Goal: Task Accomplishment & Management: Manage account settings

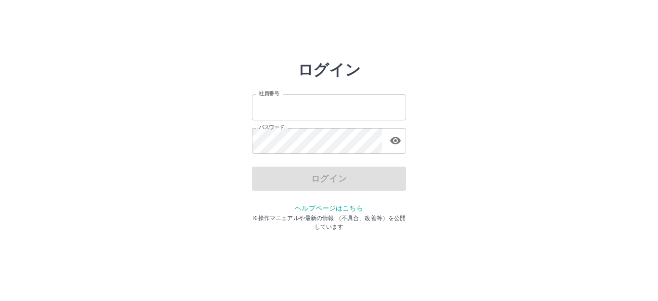
type input "*******"
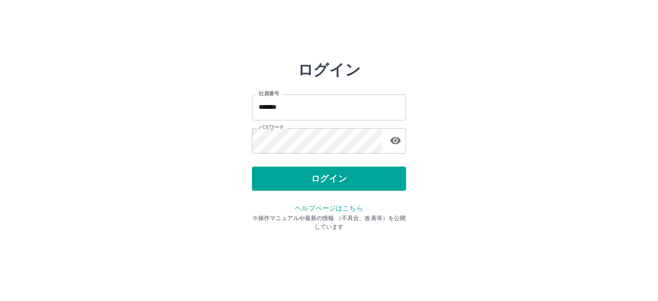
click at [283, 183] on div "ログイン" at bounding box center [329, 179] width 154 height 24
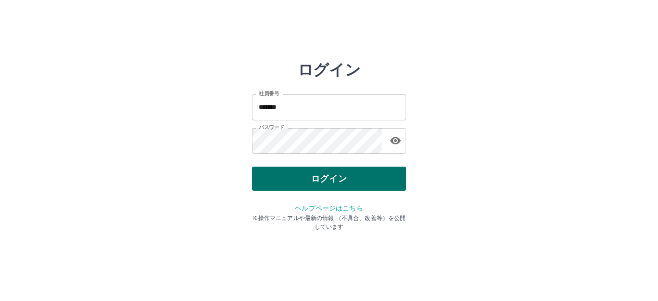
click at [285, 183] on button "ログイン" at bounding box center [329, 179] width 154 height 24
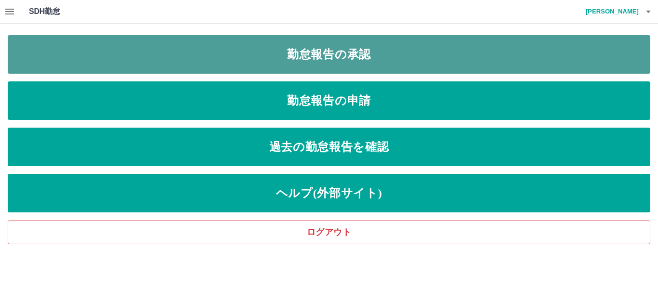
click at [373, 61] on link "勤怠報告の承認" at bounding box center [329, 54] width 642 height 39
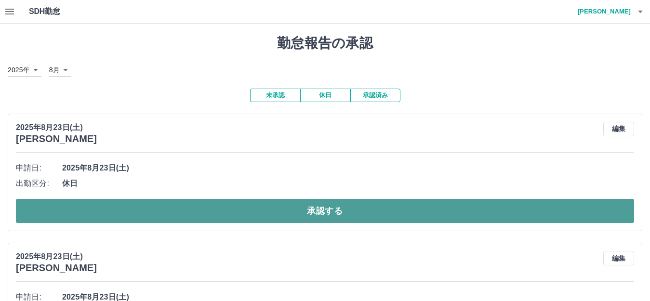
click at [329, 209] on button "承認する" at bounding box center [325, 211] width 618 height 24
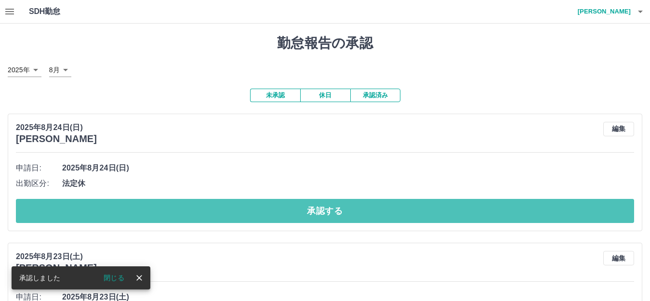
click at [329, 208] on button "承認する" at bounding box center [325, 211] width 618 height 24
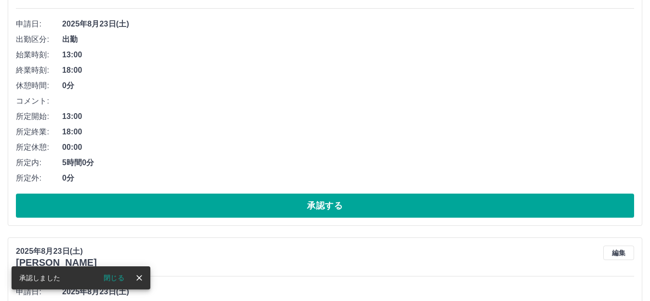
scroll to position [144, 0]
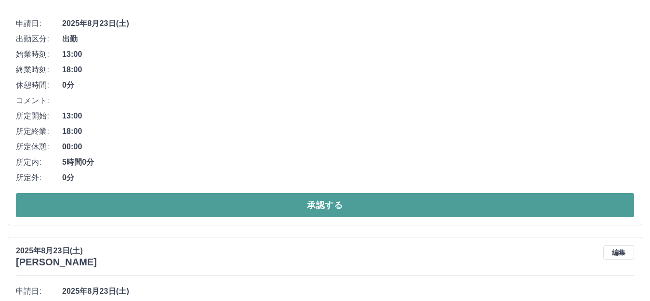
click at [253, 204] on button "承認する" at bounding box center [325, 205] width 618 height 24
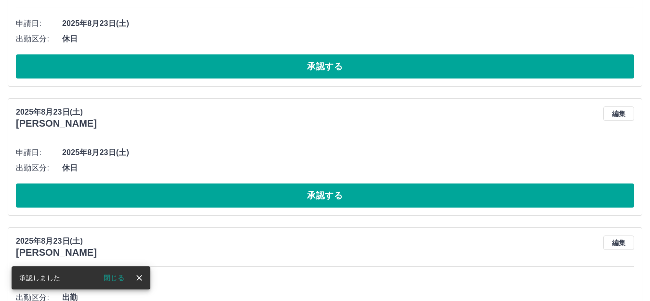
scroll to position [0, 0]
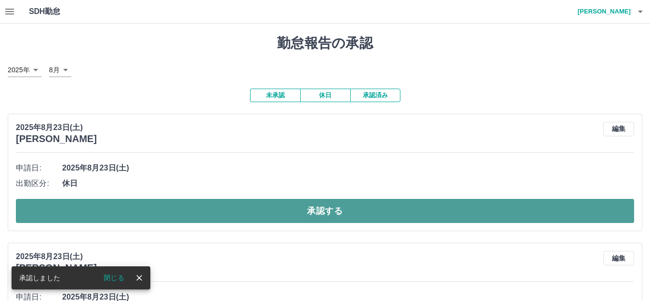
click at [292, 212] on button "承認する" at bounding box center [325, 211] width 618 height 24
click at [285, 211] on button "承認する" at bounding box center [325, 211] width 618 height 24
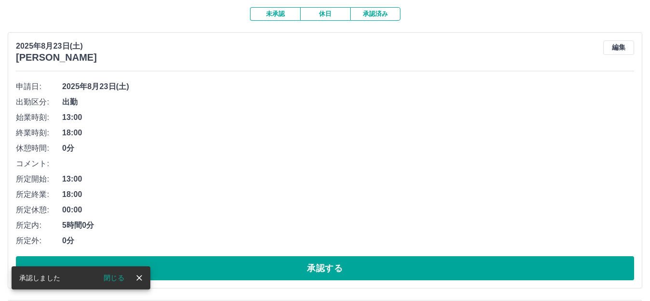
scroll to position [96, 0]
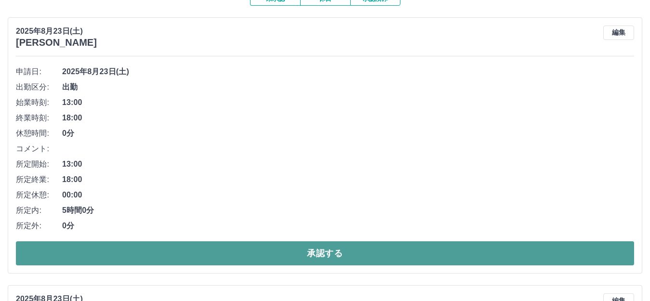
click at [289, 255] on button "承認する" at bounding box center [325, 253] width 618 height 24
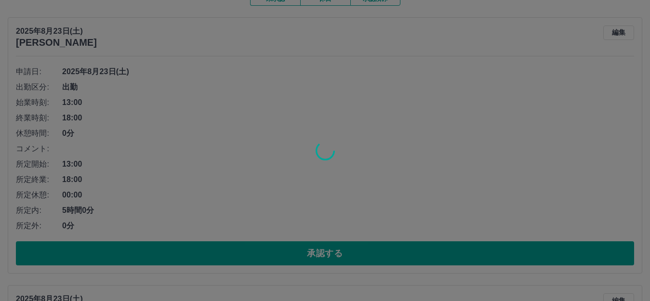
click at [302, 253] on div at bounding box center [325, 150] width 650 height 301
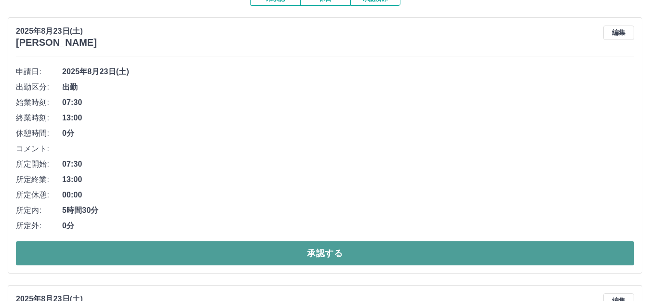
click at [270, 259] on button "承認する" at bounding box center [325, 253] width 618 height 24
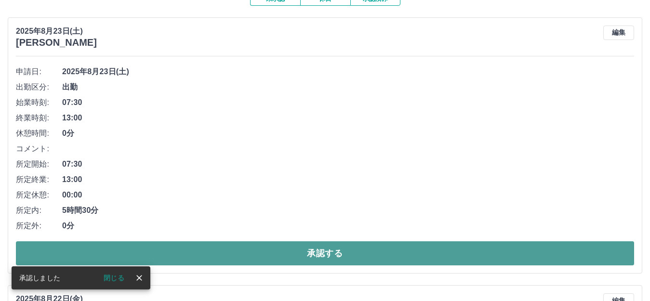
click at [265, 250] on button "承認する" at bounding box center [325, 253] width 618 height 24
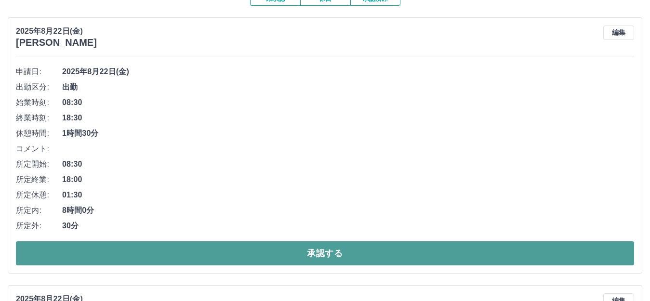
click at [260, 256] on button "承認する" at bounding box center [325, 253] width 618 height 24
click at [266, 243] on button "承認する" at bounding box center [325, 253] width 618 height 24
click at [265, 255] on button "承認する" at bounding box center [325, 253] width 618 height 24
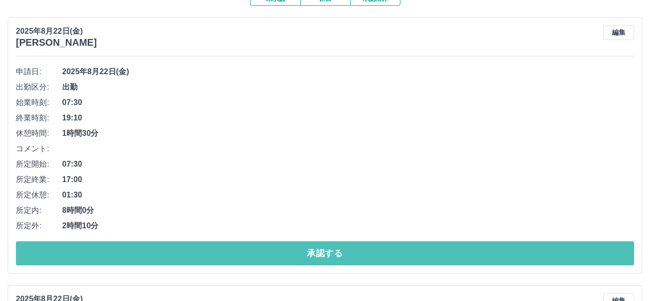
click at [265, 255] on button "承認する" at bounding box center [325, 253] width 618 height 24
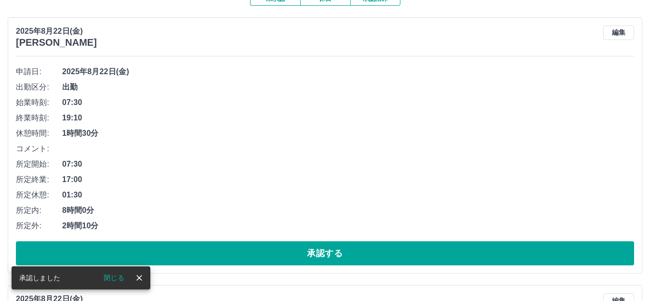
click at [265, 255] on button "承認する" at bounding box center [325, 253] width 618 height 24
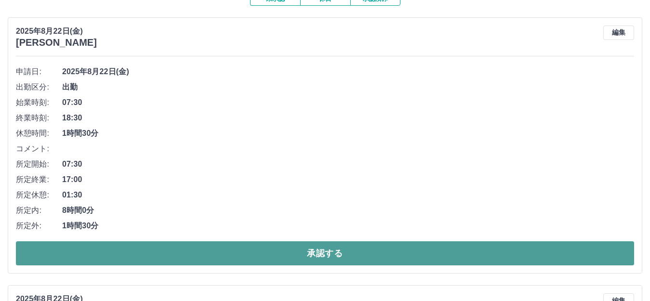
click at [267, 254] on button "承認する" at bounding box center [325, 253] width 618 height 24
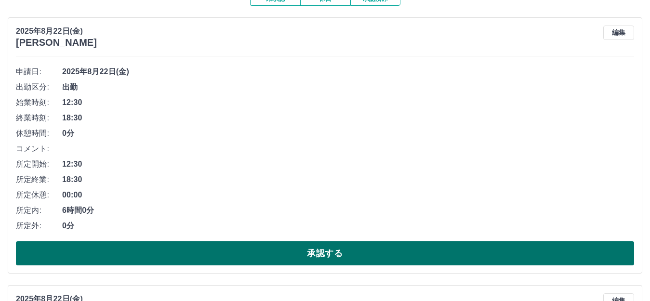
click at [267, 252] on button "承認する" at bounding box center [325, 253] width 618 height 24
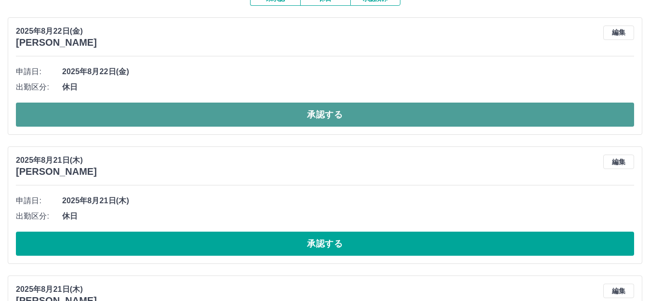
click at [326, 119] on button "承認する" at bounding box center [325, 115] width 618 height 24
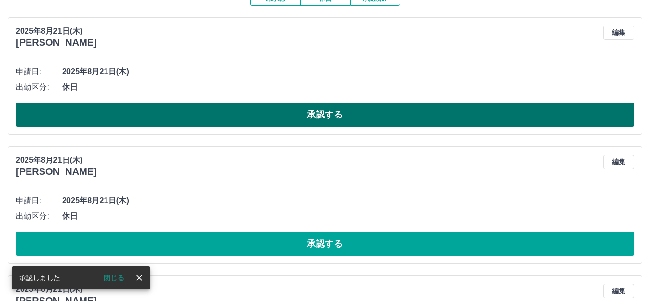
click at [339, 114] on button "承認する" at bounding box center [325, 115] width 618 height 24
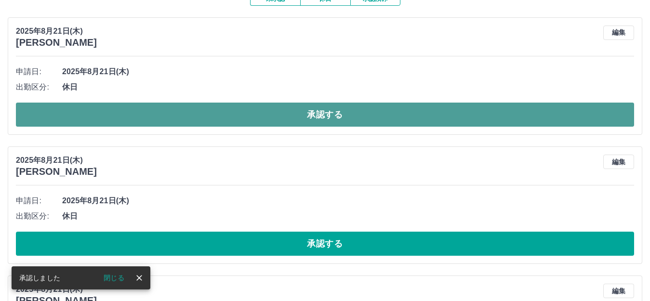
click at [326, 122] on button "承認する" at bounding box center [325, 115] width 618 height 24
click at [330, 122] on button "承認する" at bounding box center [325, 115] width 618 height 24
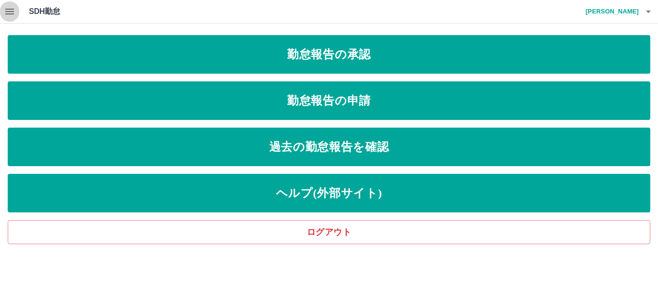
click at [13, 10] on icon "button" at bounding box center [9, 12] width 9 height 6
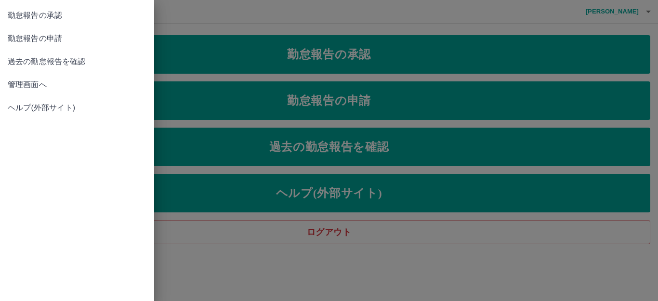
click at [46, 82] on span "管理画面へ" at bounding box center [77, 85] width 139 height 12
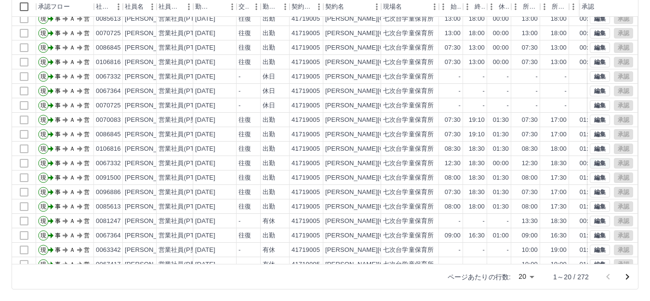
scroll to position [50, 0]
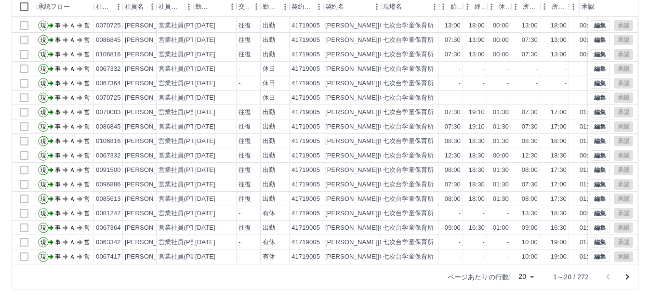
click at [625, 278] on icon "次のページへ" at bounding box center [627, 277] width 12 height 12
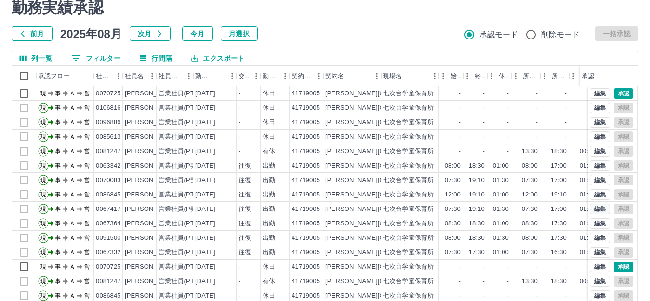
scroll to position [10, 0]
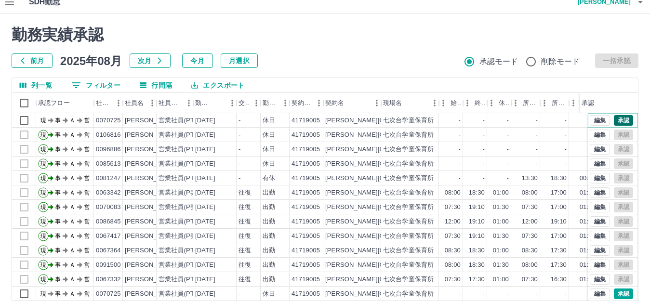
click at [618, 119] on button "承認" at bounding box center [622, 120] width 19 height 11
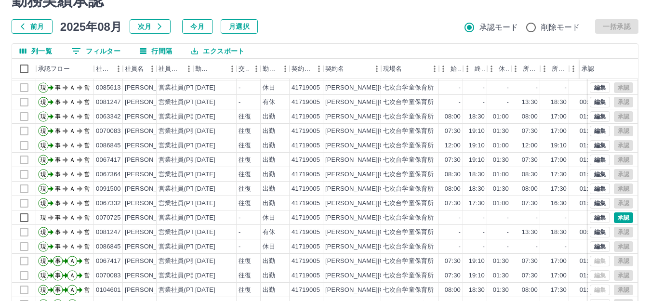
scroll to position [58, 0]
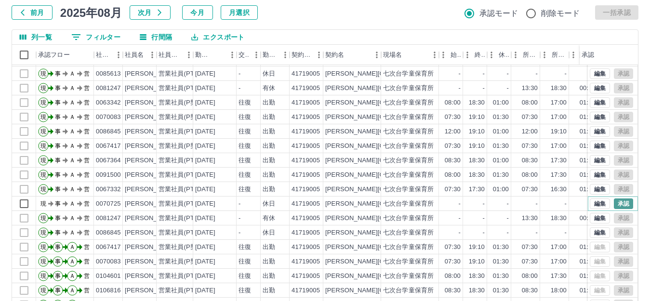
click at [613, 198] on button "承認" at bounding box center [622, 203] width 19 height 11
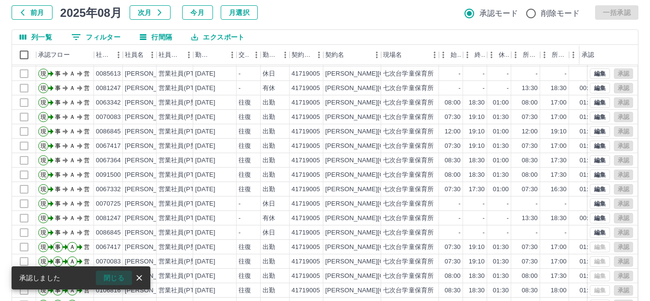
click at [116, 279] on button "閉じる" at bounding box center [114, 278] width 36 height 14
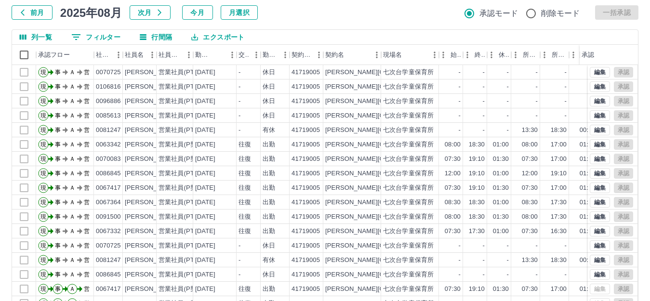
scroll to position [0, 0]
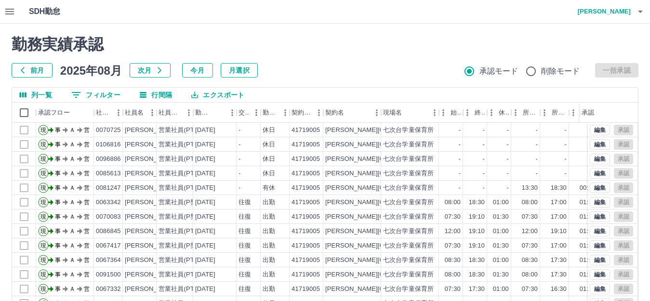
click at [639, 14] on icon "button" at bounding box center [640, 12] width 12 height 12
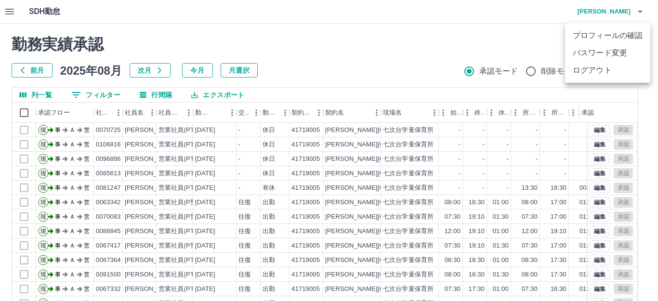
click at [481, 53] on div at bounding box center [329, 150] width 658 height 301
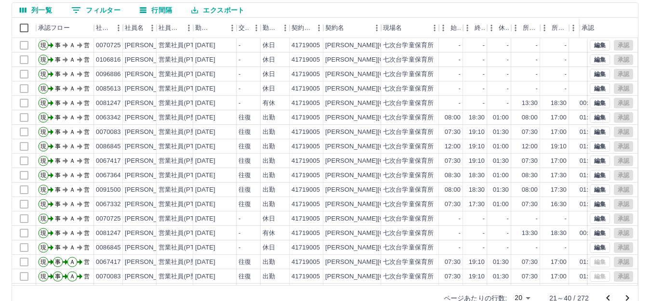
scroll to position [96, 0]
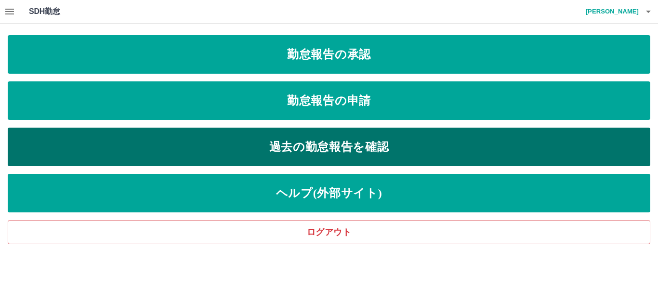
click at [304, 149] on link "過去の勤怠報告を確認" at bounding box center [329, 147] width 642 height 39
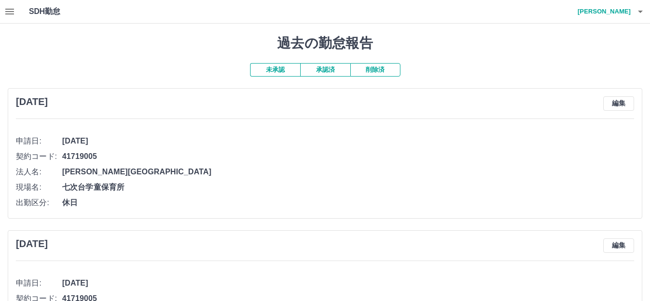
click at [318, 72] on button "承認済" at bounding box center [325, 69] width 50 height 13
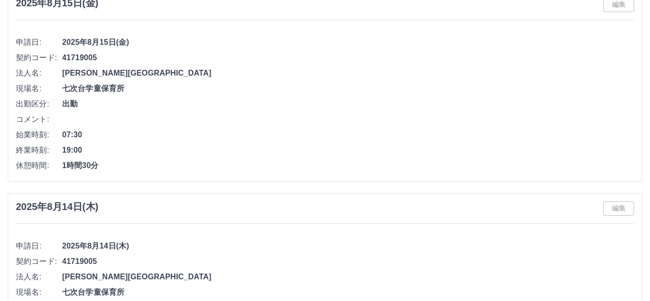
scroll to position [1637, 0]
